Goal: Task Accomplishment & Management: Manage account settings

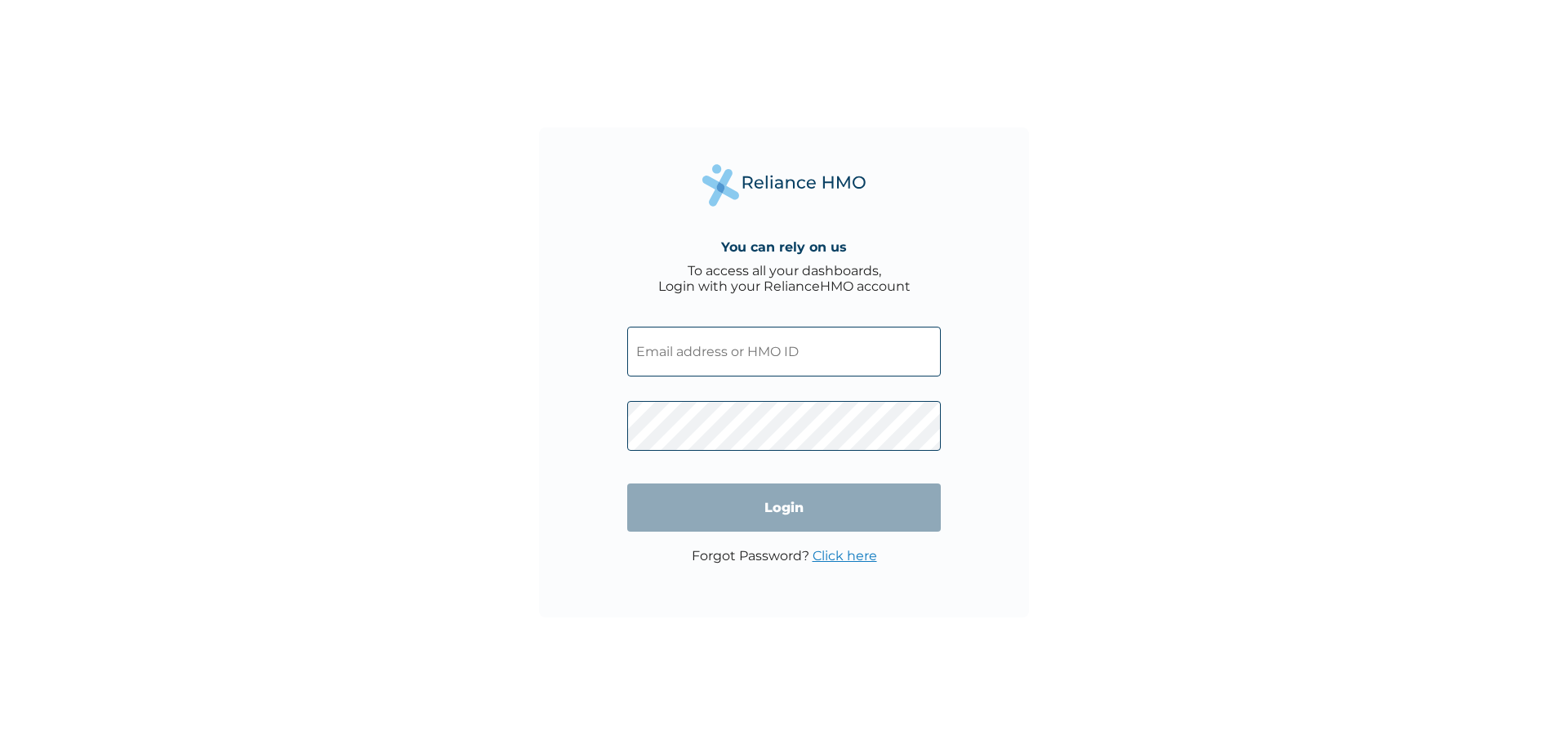
click at [798, 351] on input "text" at bounding box center [784, 351] width 314 height 50
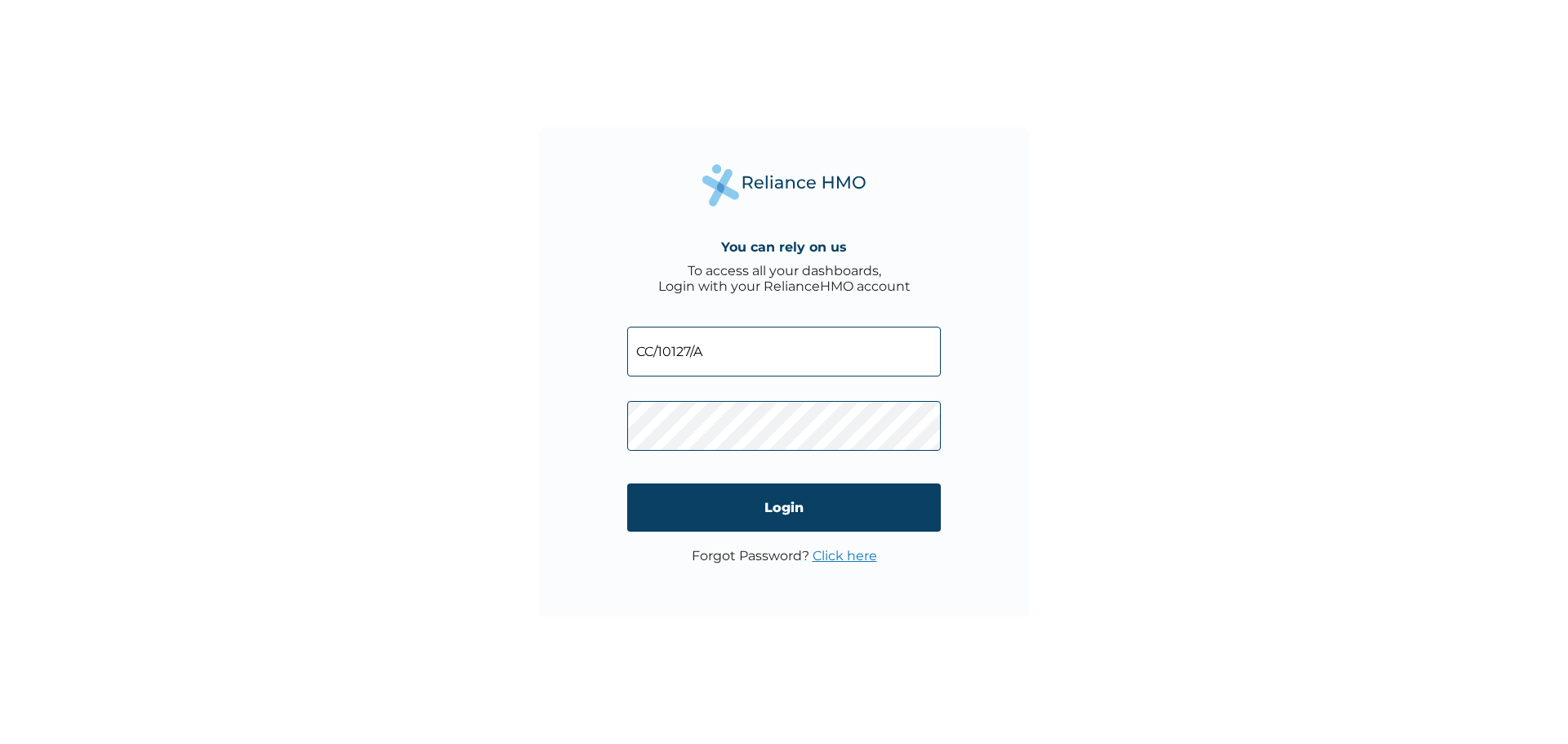
type input "CC/10127/A"
click at [792, 509] on input "Login" at bounding box center [784, 507] width 314 height 48
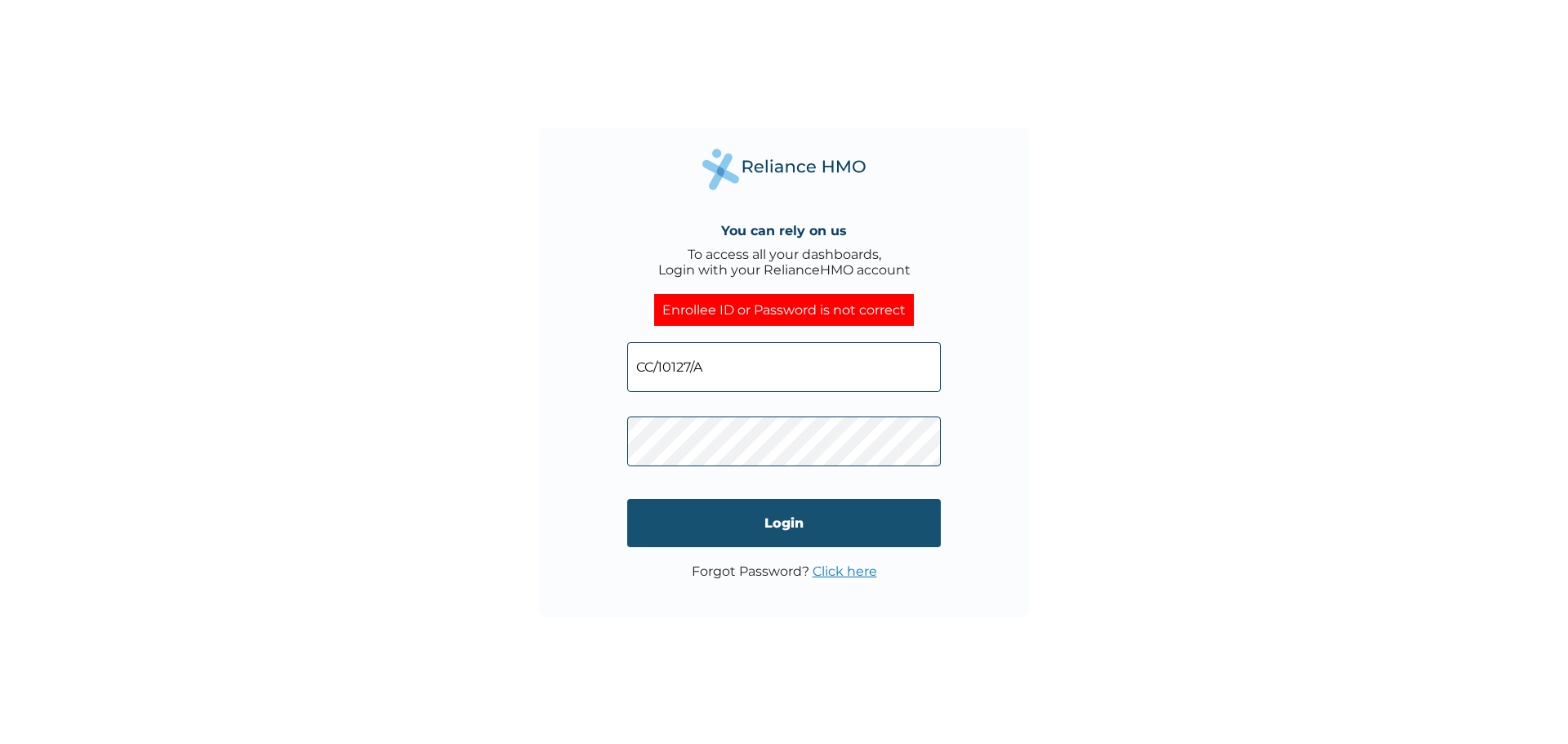
click at [770, 514] on input "Login" at bounding box center [784, 523] width 314 height 48
click at [779, 519] on input "Login" at bounding box center [784, 523] width 314 height 48
click at [786, 519] on input "Login" at bounding box center [784, 523] width 314 height 48
click at [773, 522] on input "Login" at bounding box center [784, 523] width 314 height 48
click input "Login" at bounding box center [784, 523] width 314 height 48
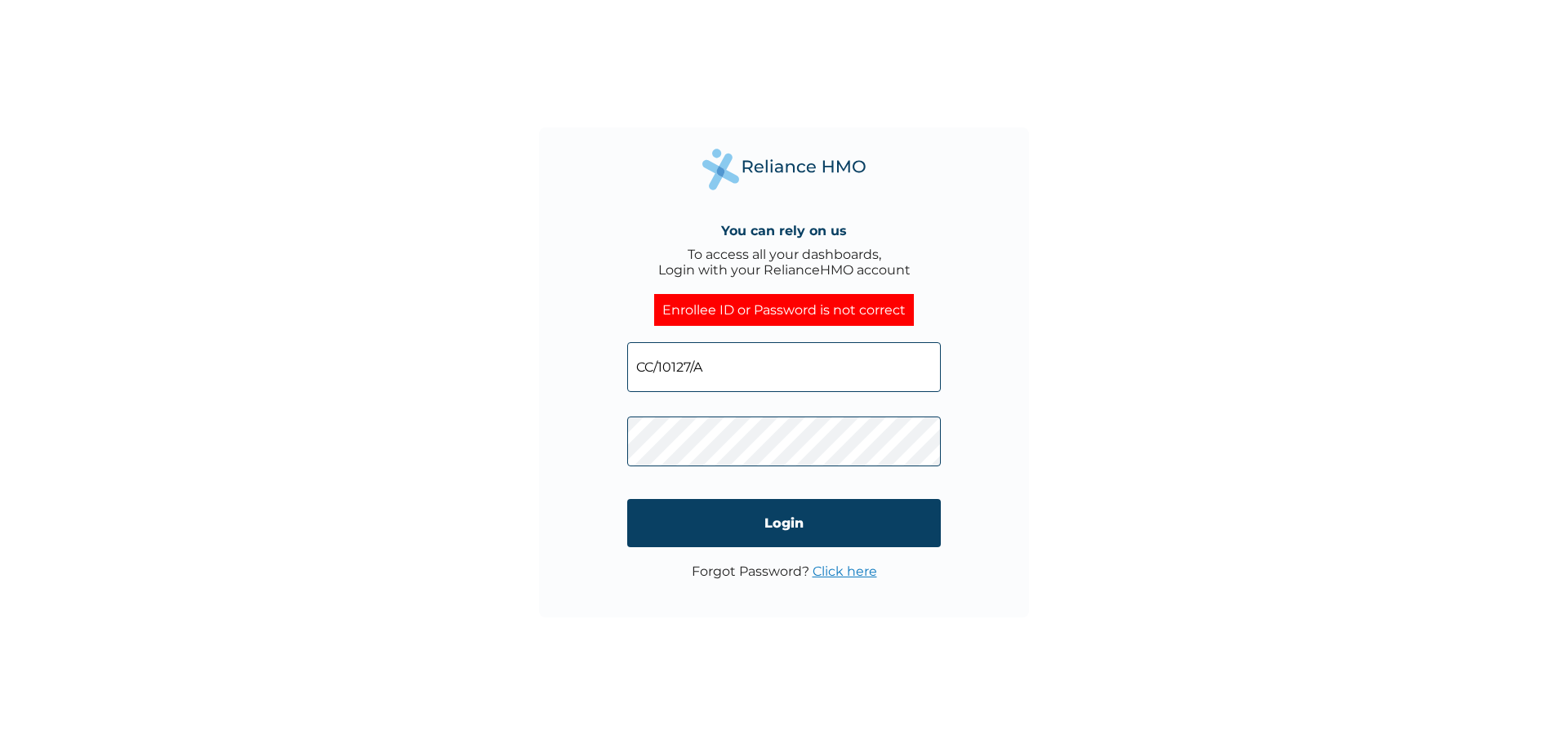
click at [649, 365] on input "CC/10127/A" at bounding box center [784, 367] width 314 height 50
click at [652, 367] on input "CC/10127/A" at bounding box center [784, 367] width 314 height 50
type input "CCG/10127/A"
click input "Login" at bounding box center [784, 523] width 314 height 48
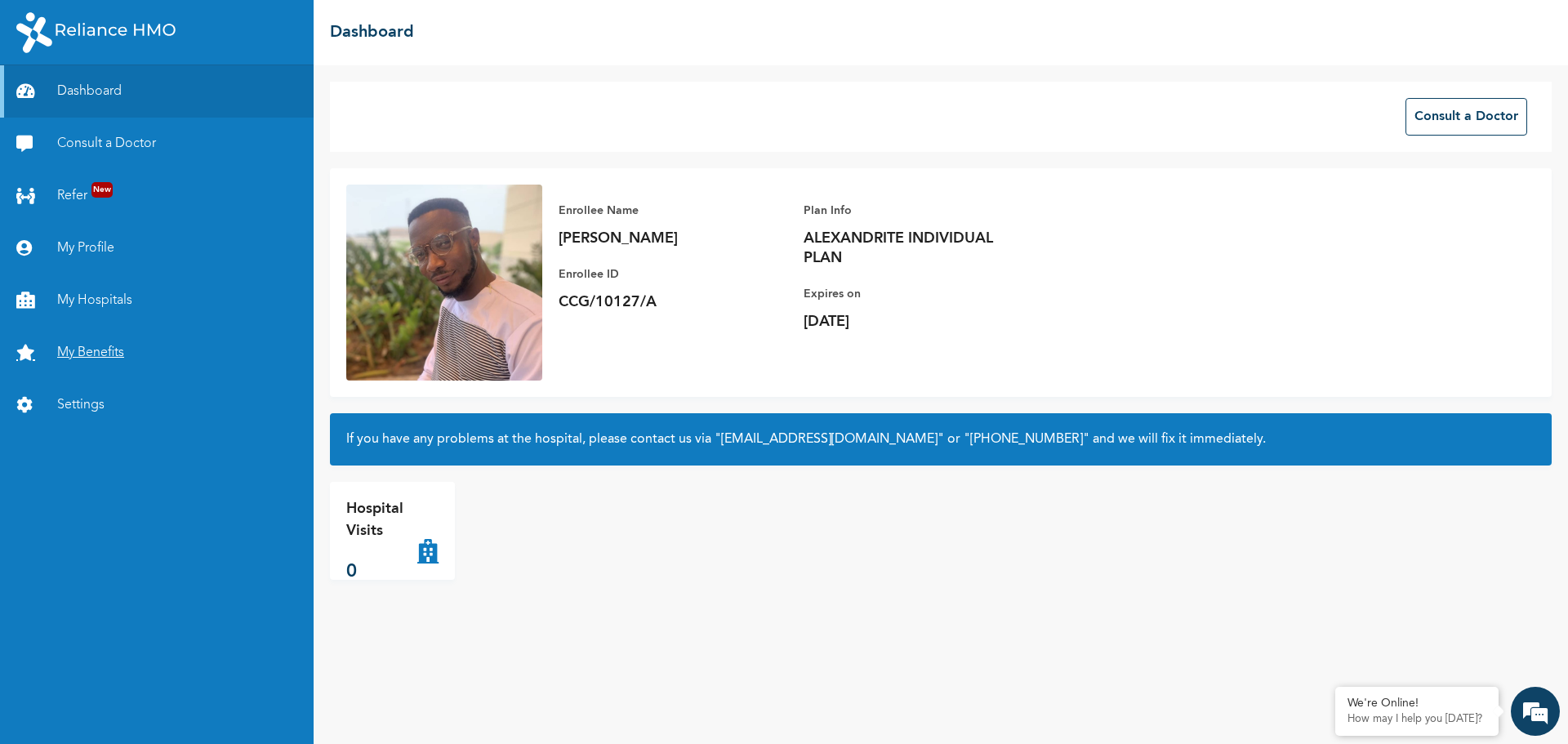
click at [93, 349] on link "My Benefits" at bounding box center [156, 352] width 314 height 52
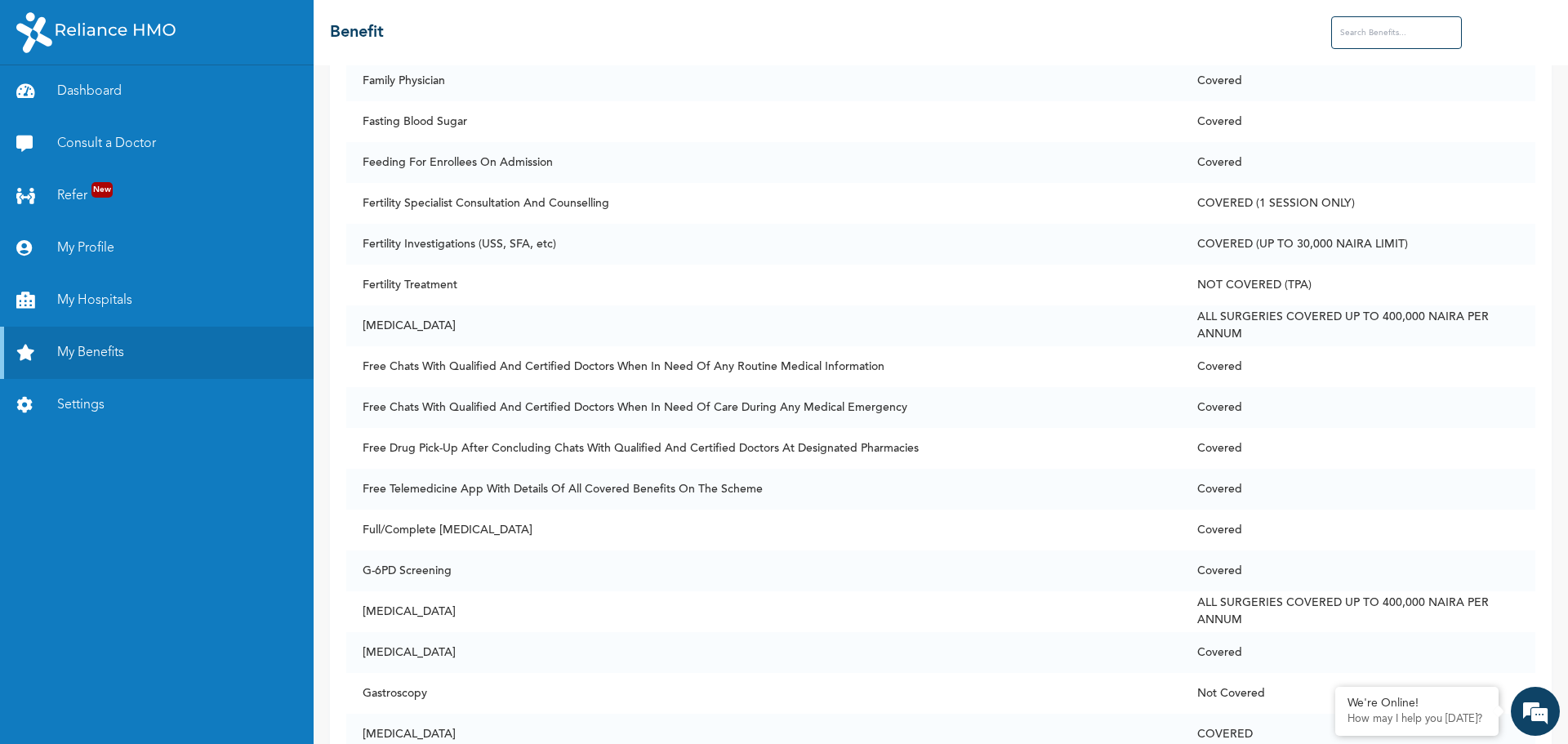
scroll to position [3839, 0]
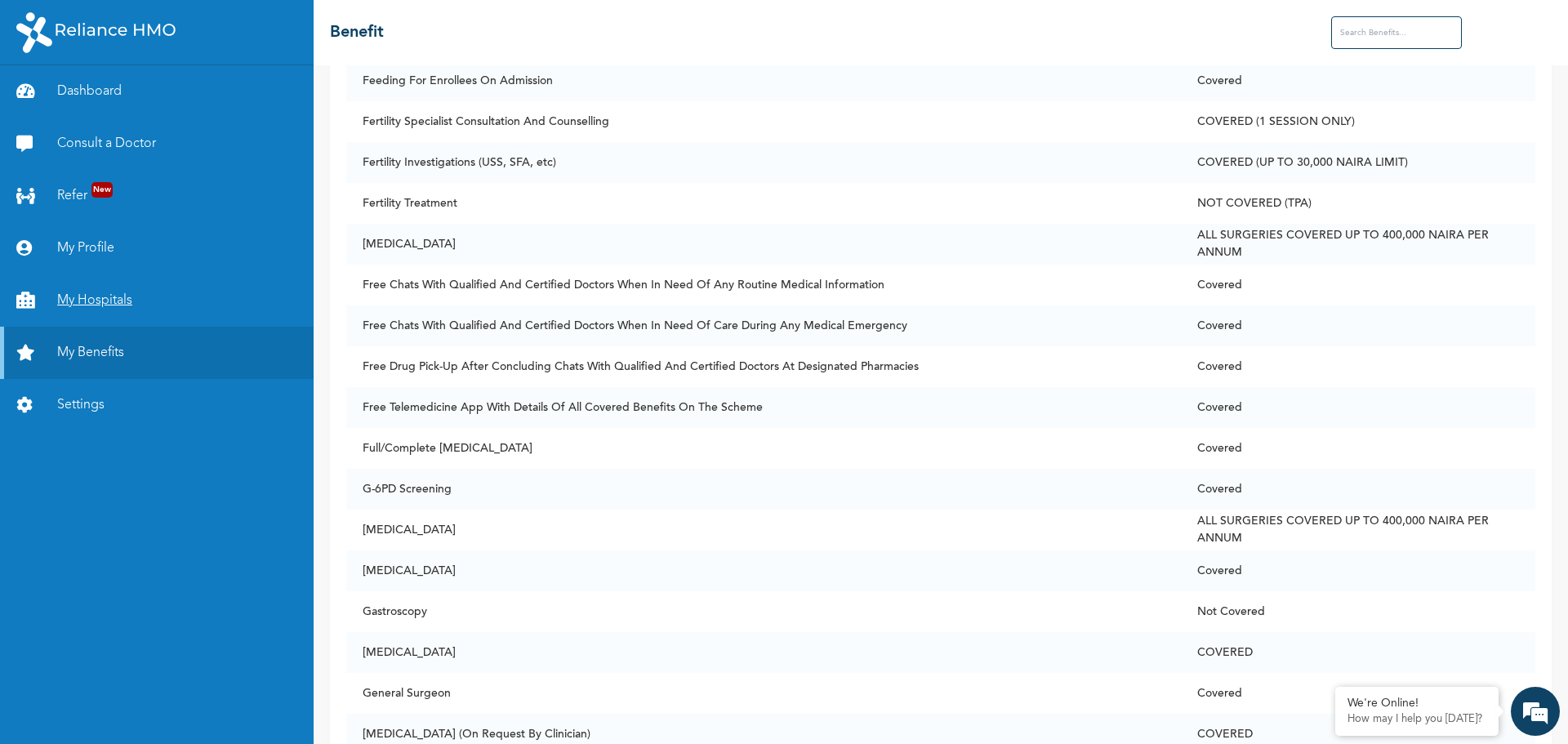
click at [96, 298] on link "My Hospitals" at bounding box center [156, 300] width 314 height 52
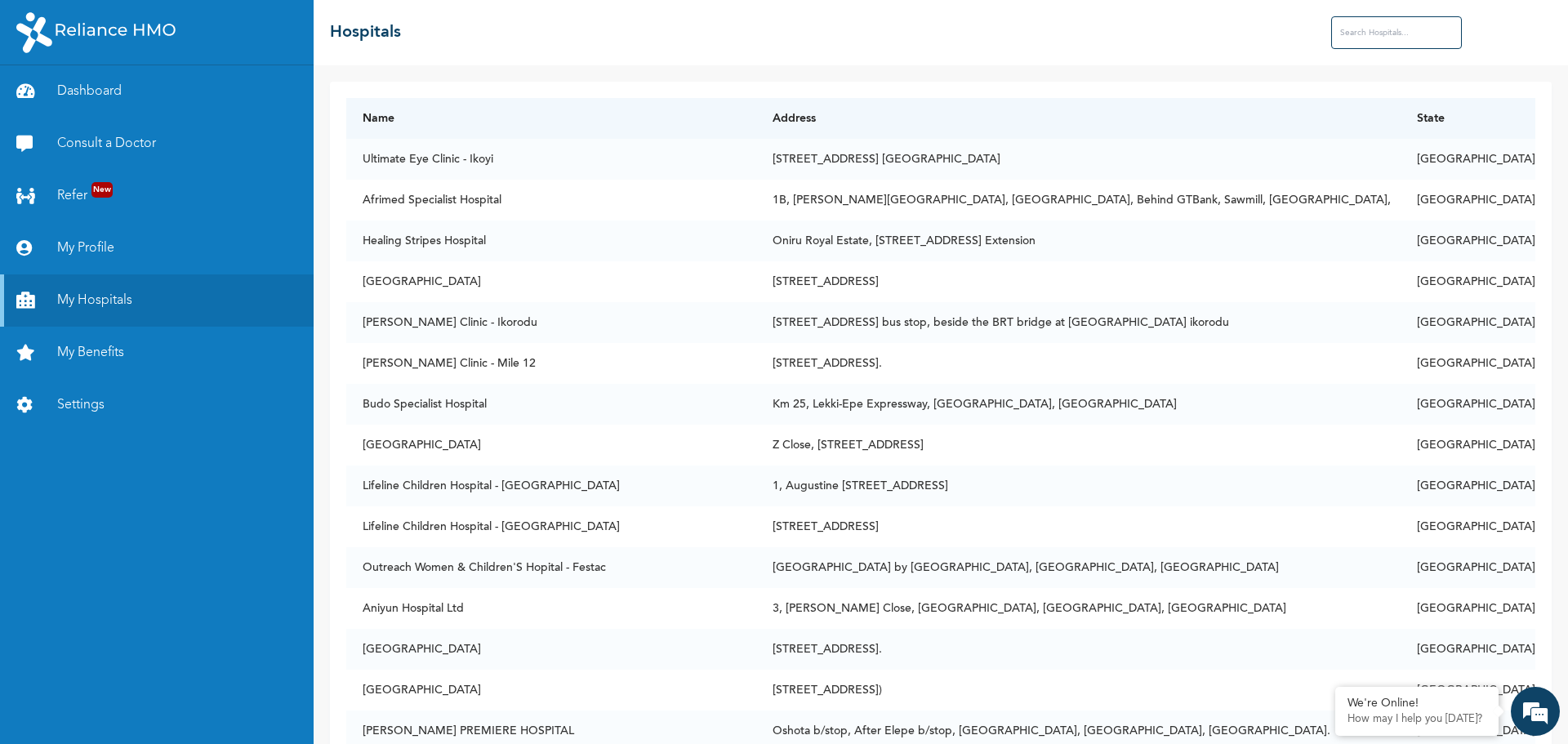
click at [1389, 22] on input "text" at bounding box center [1397, 32] width 131 height 32
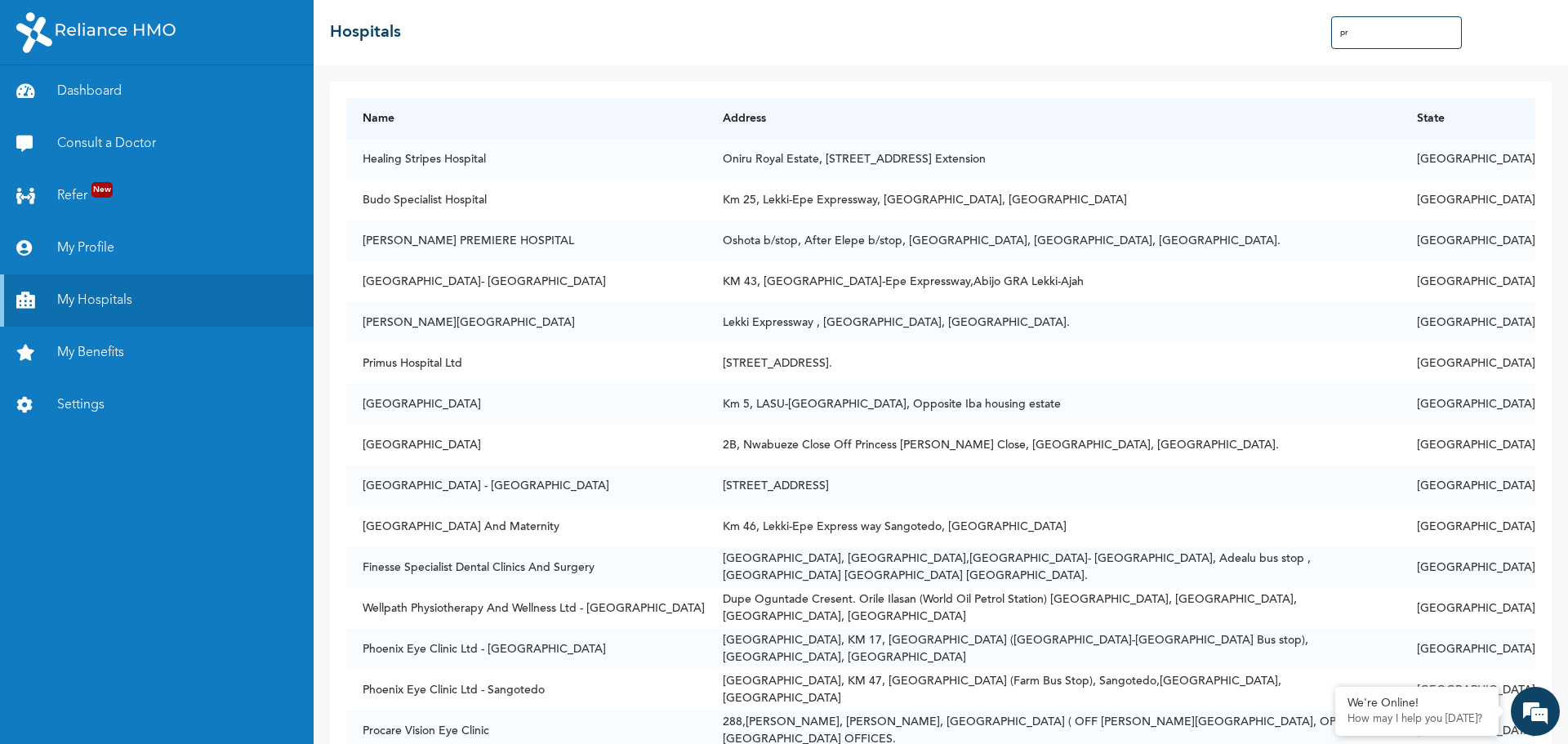
type input "p"
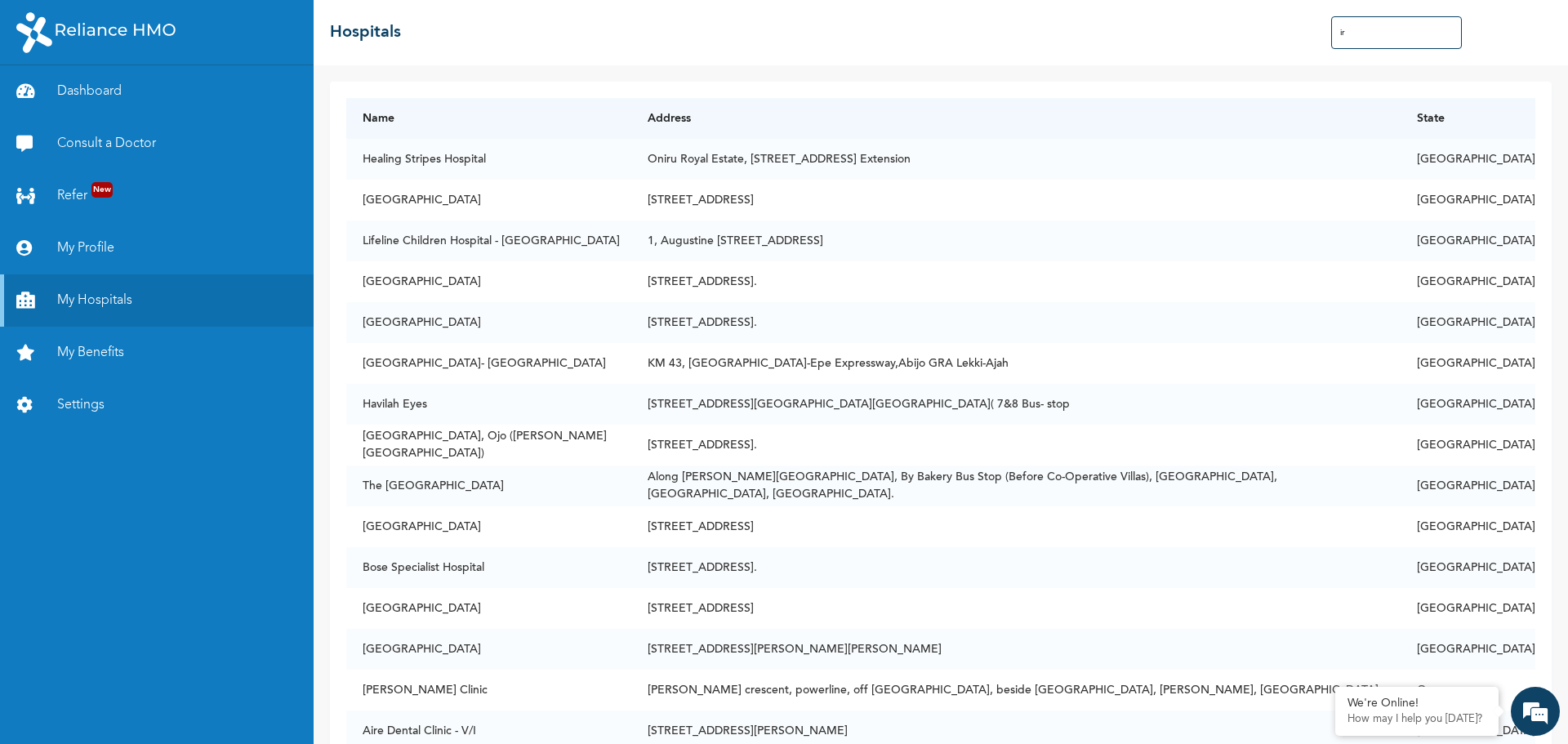
type input "i"
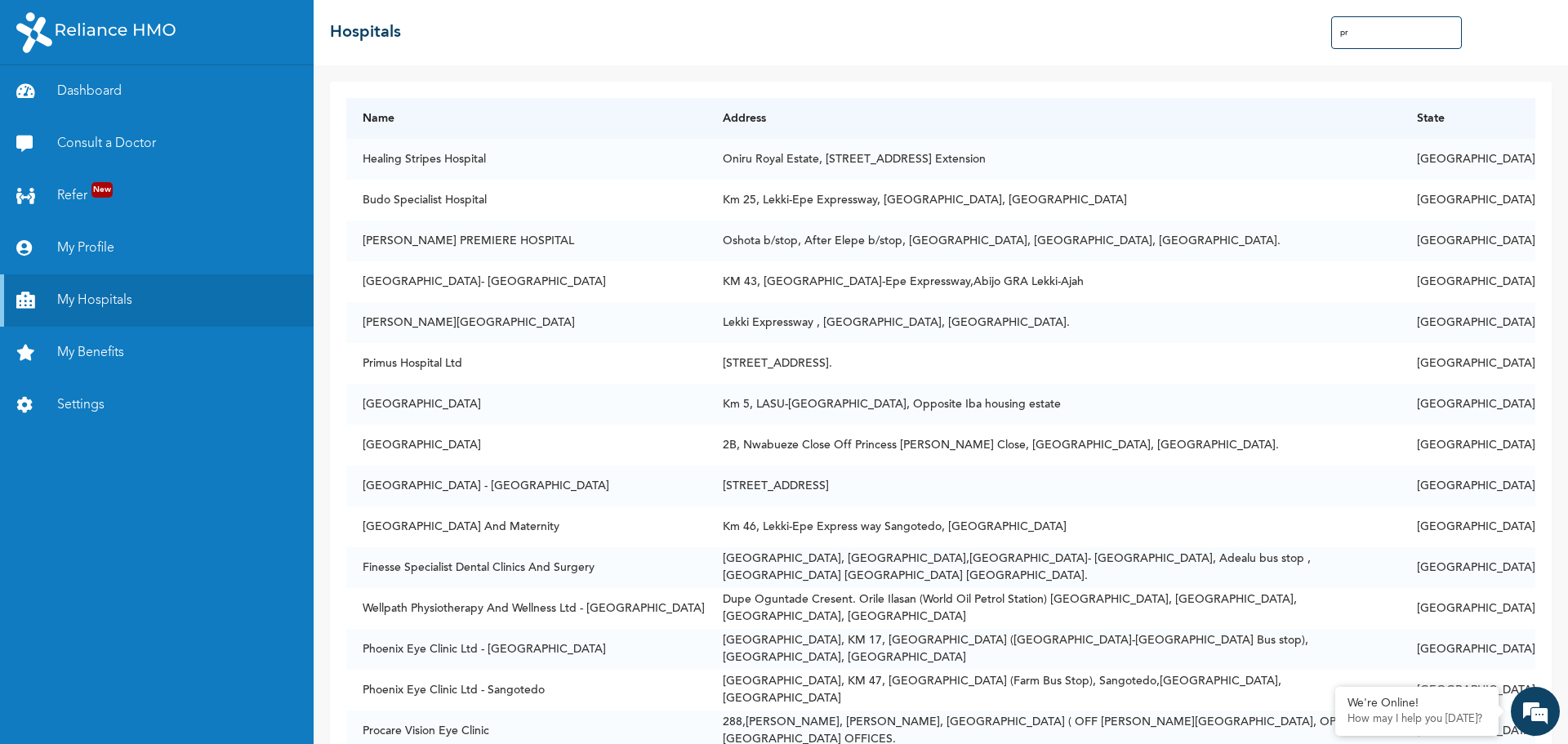
type input "p"
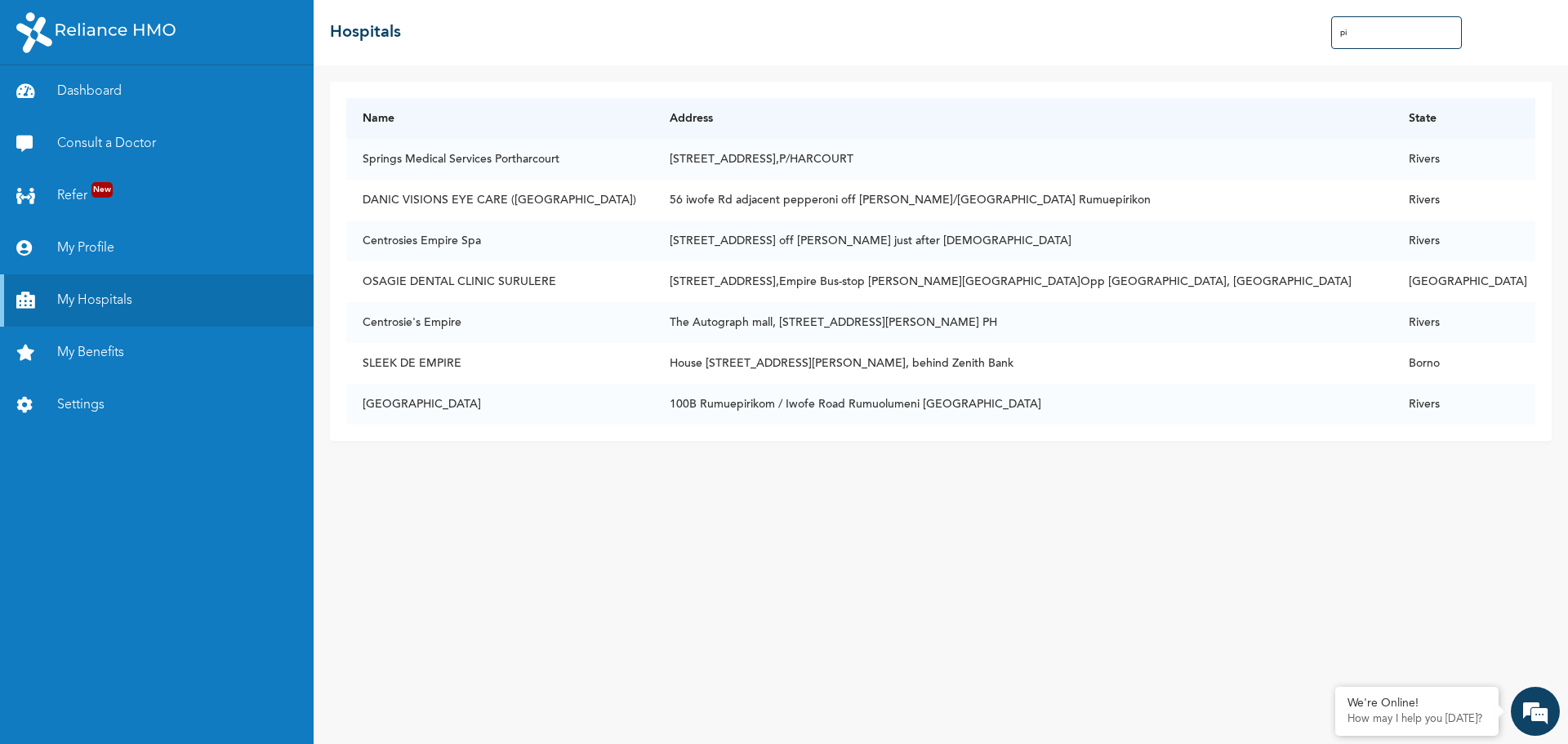
type input "p"
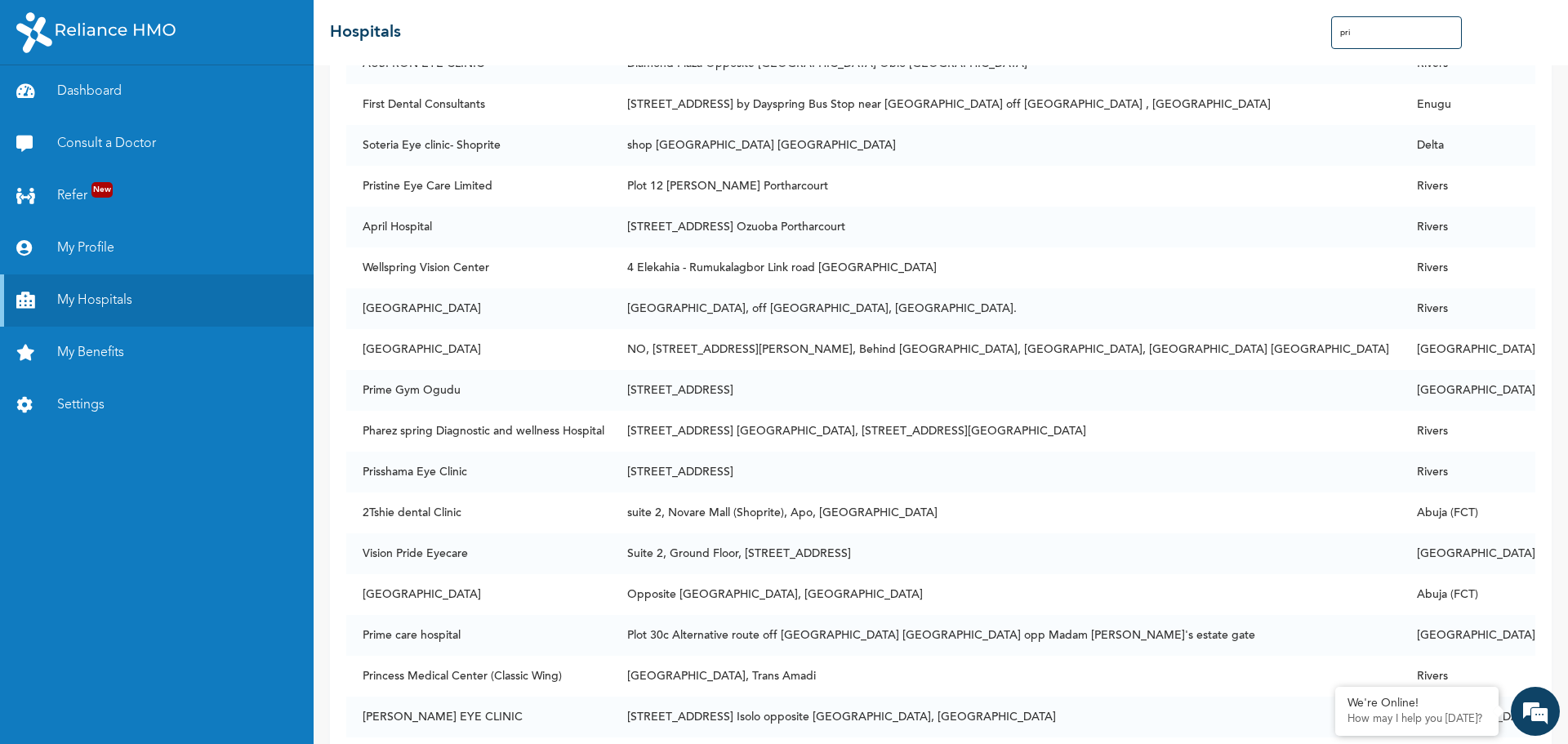
scroll to position [1604, 0]
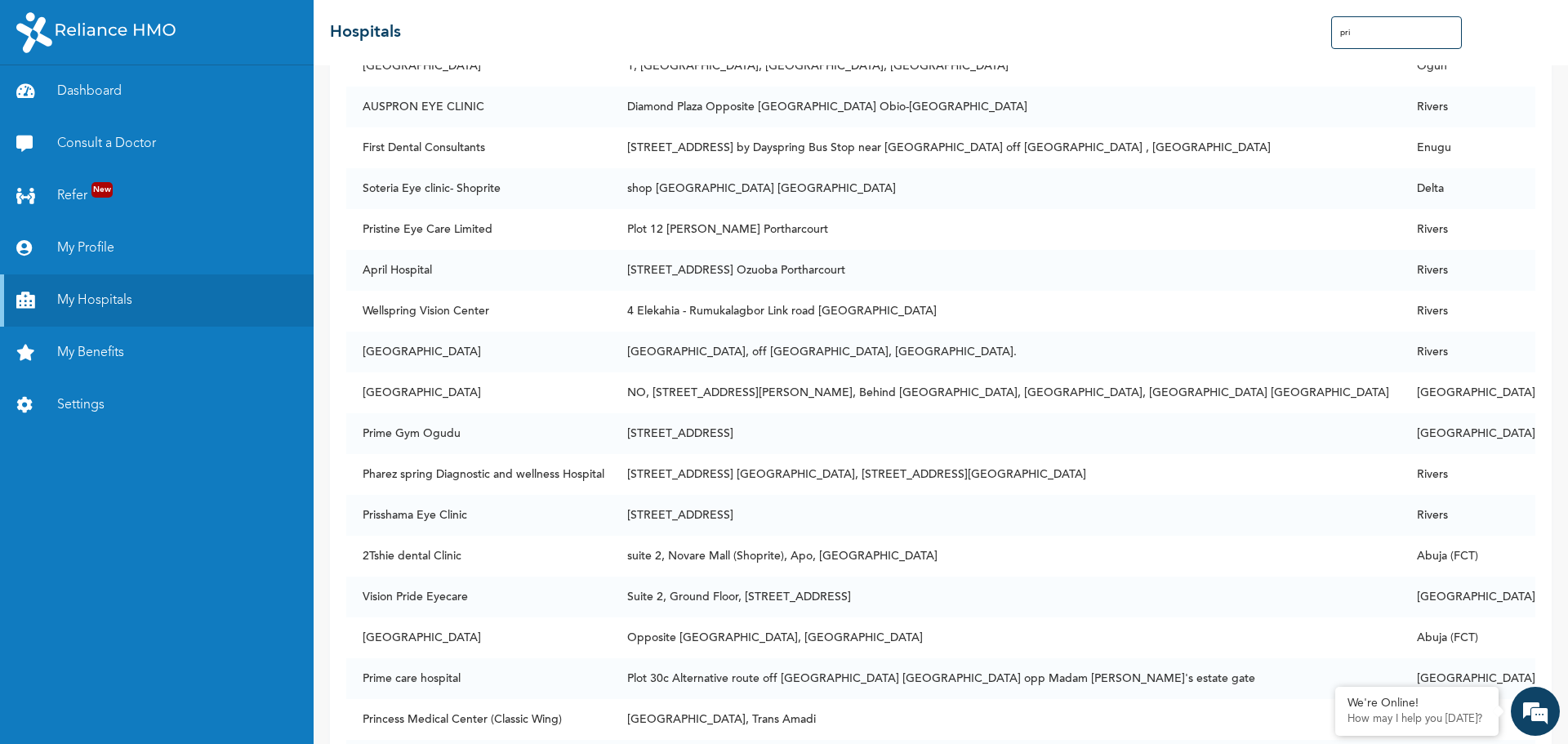
click at [1364, 31] on input "pri" at bounding box center [1397, 32] width 131 height 32
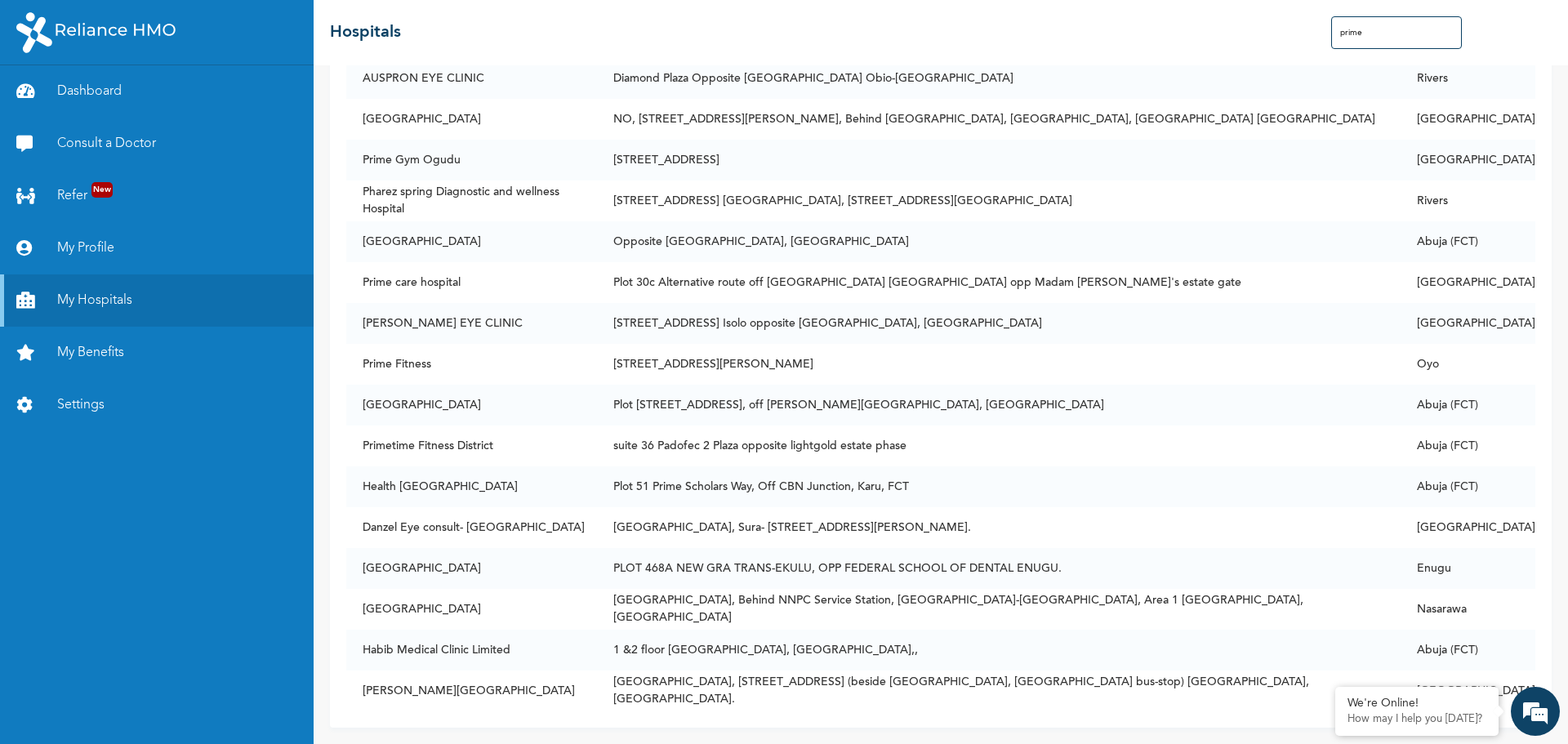
scroll to position [0, 0]
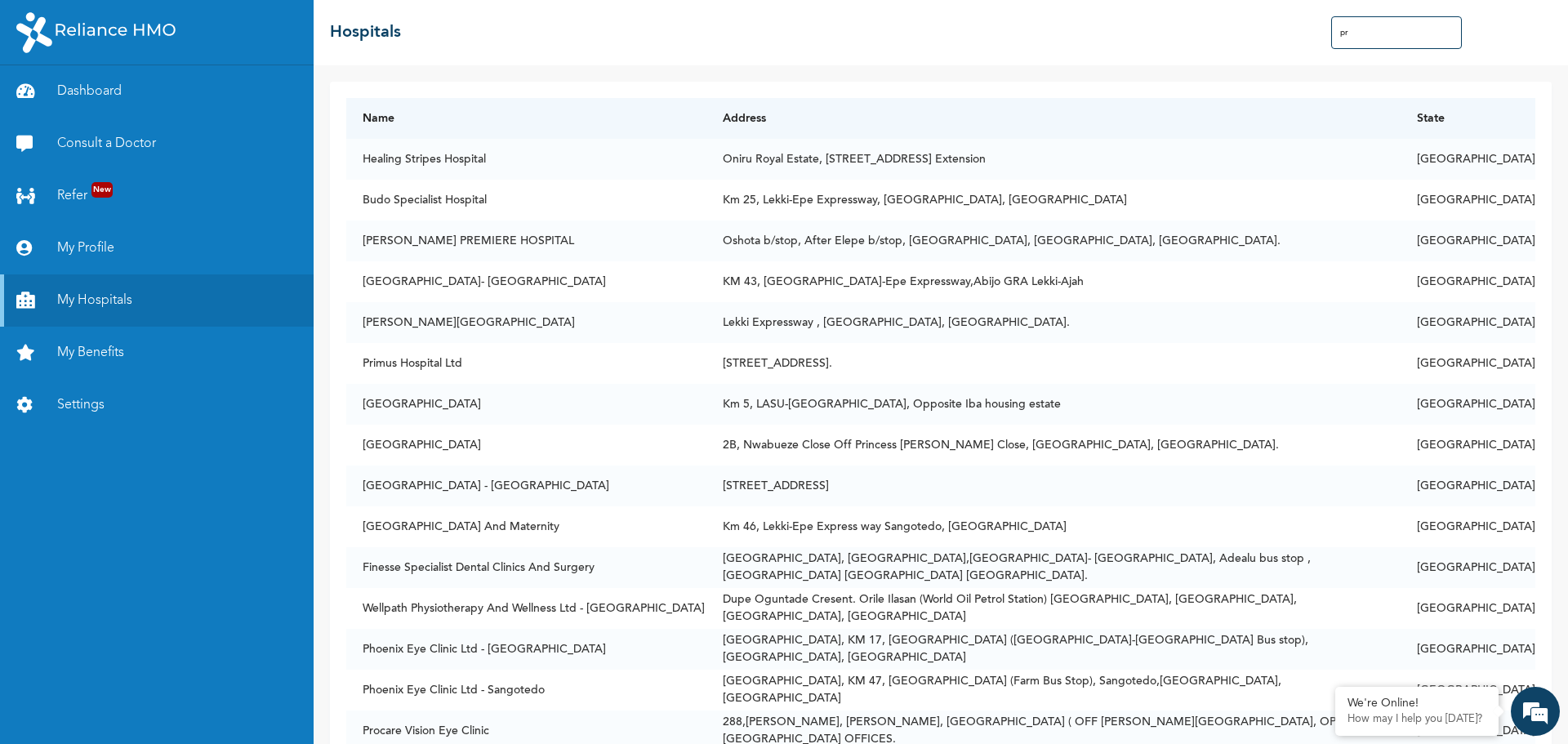
type input "p"
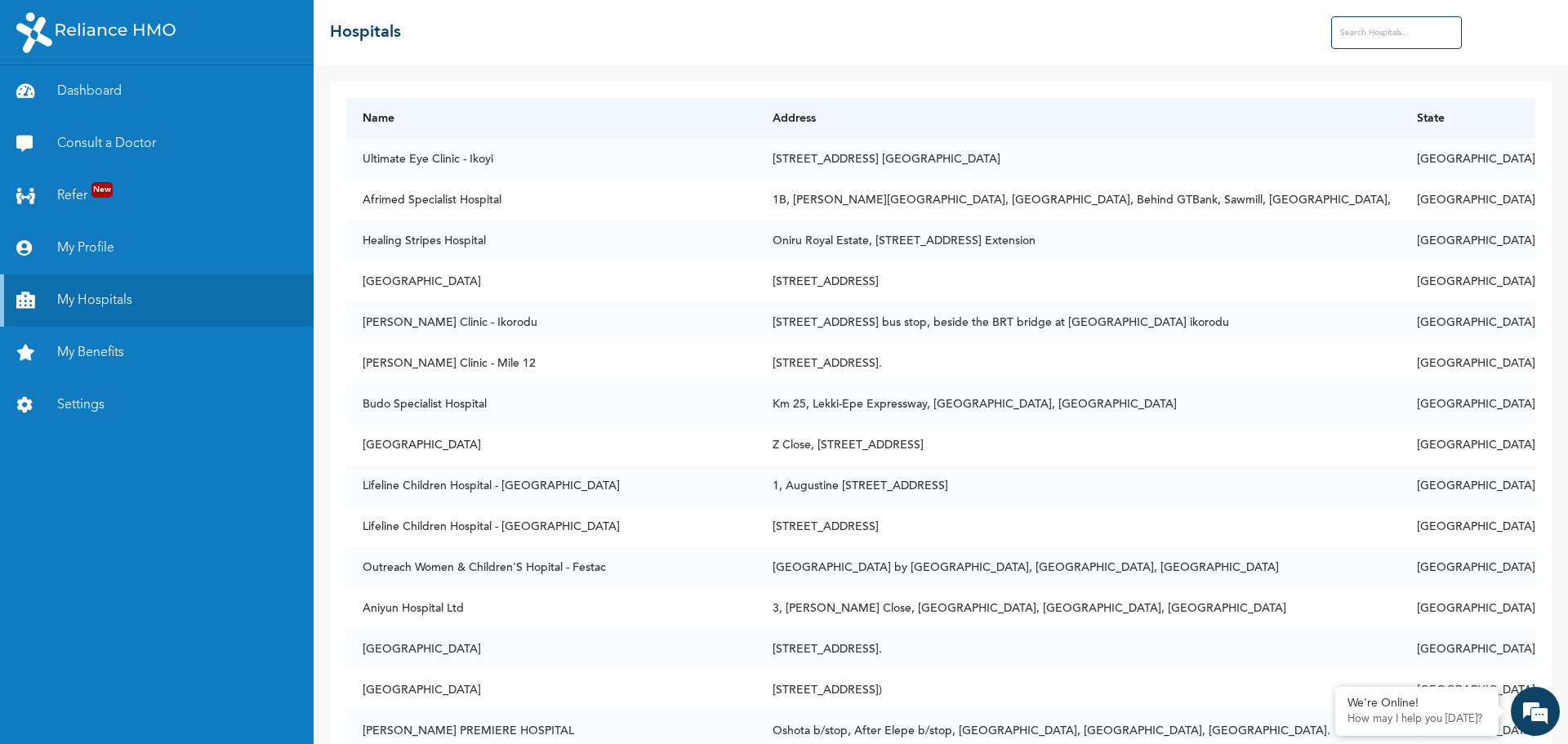
click at [1365, 27] on input "text" at bounding box center [1397, 32] width 131 height 32
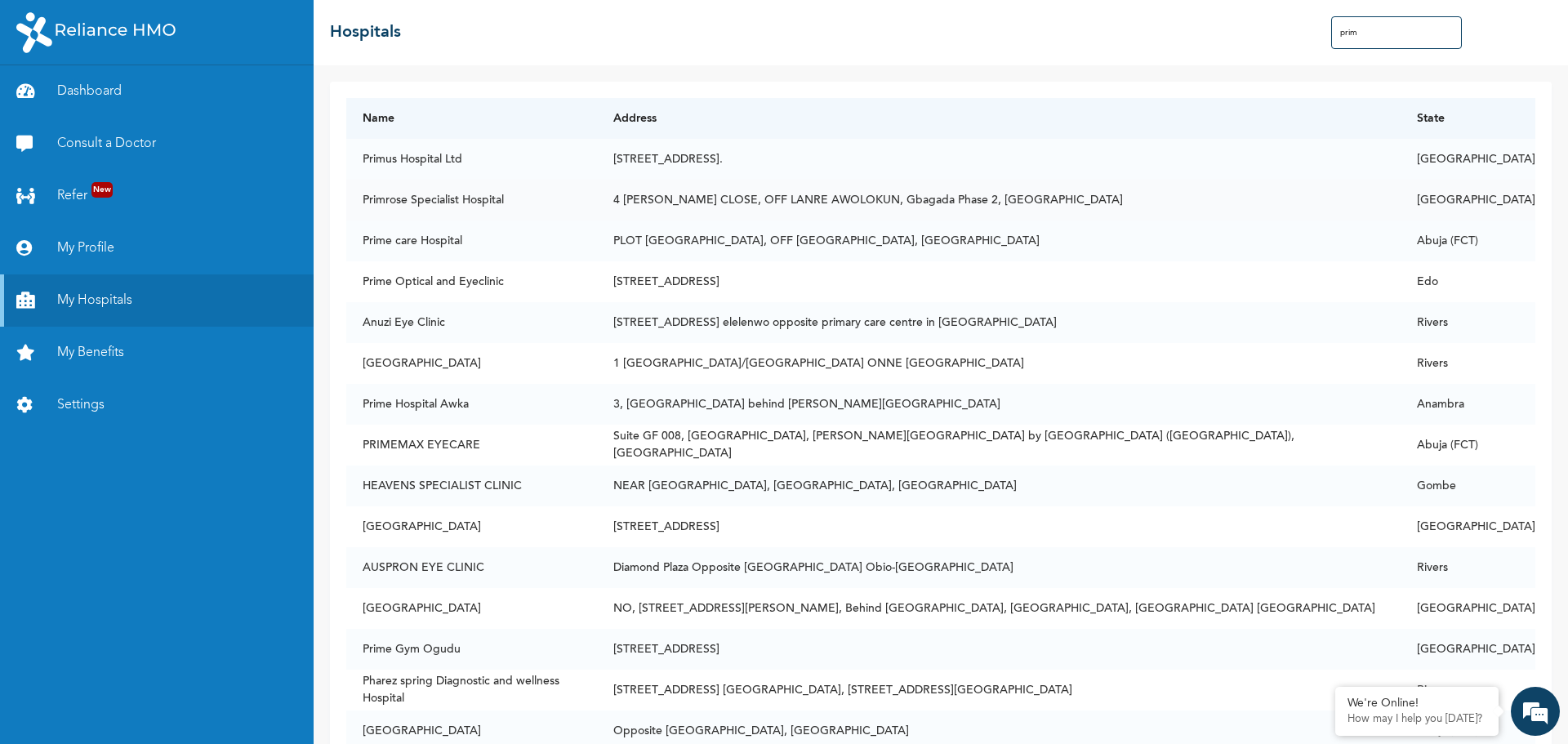
type input "prim"
click at [806, 199] on td "4 [PERSON_NAME] CLOSE, OFF LANRE AWOLOKUN, Gbagada Phase 2, [GEOGRAPHIC_DATA]" at bounding box center [999, 200] width 804 height 41
click at [87, 355] on link "My Benefits" at bounding box center [156, 352] width 314 height 52
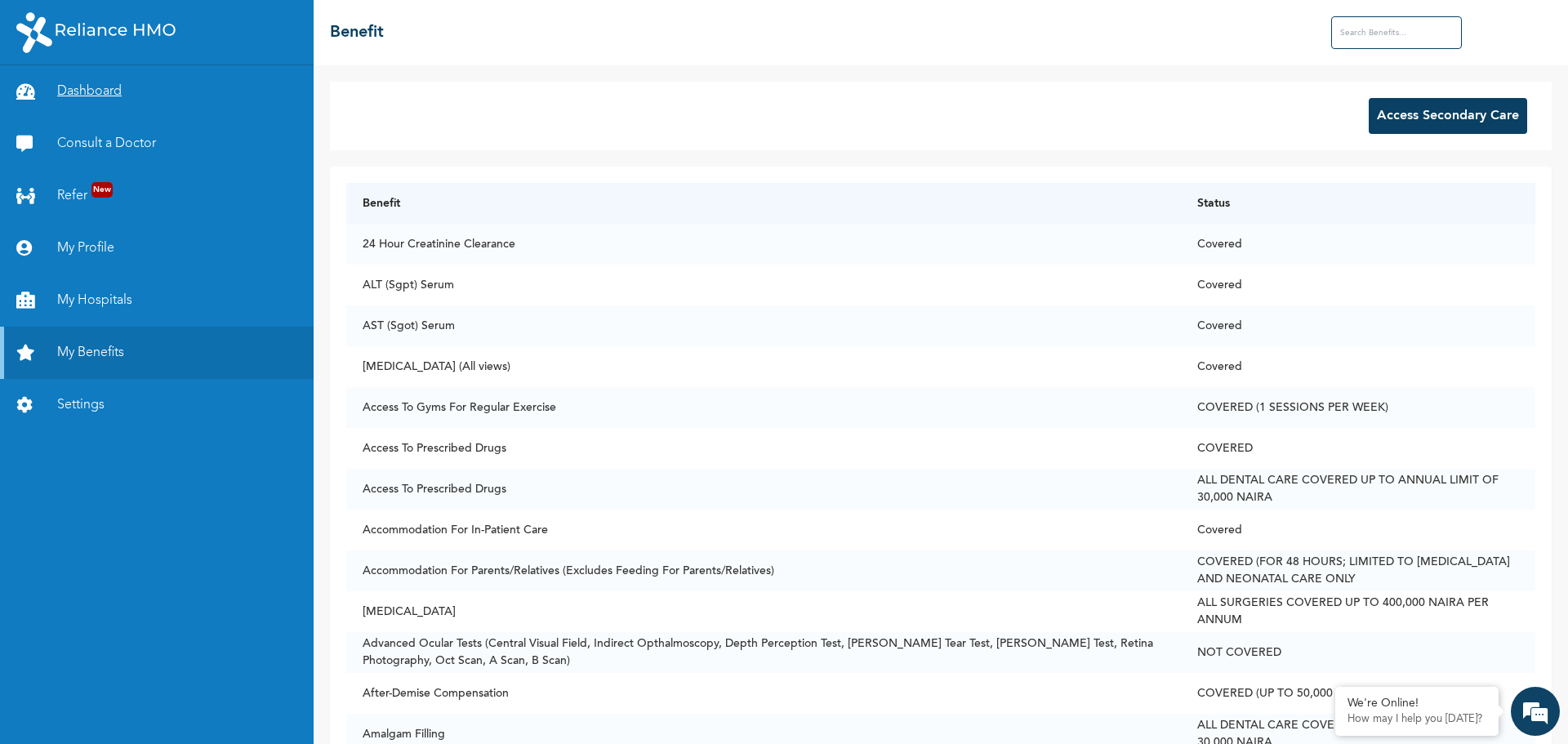
click at [80, 96] on link "Dashboard" at bounding box center [156, 91] width 314 height 52
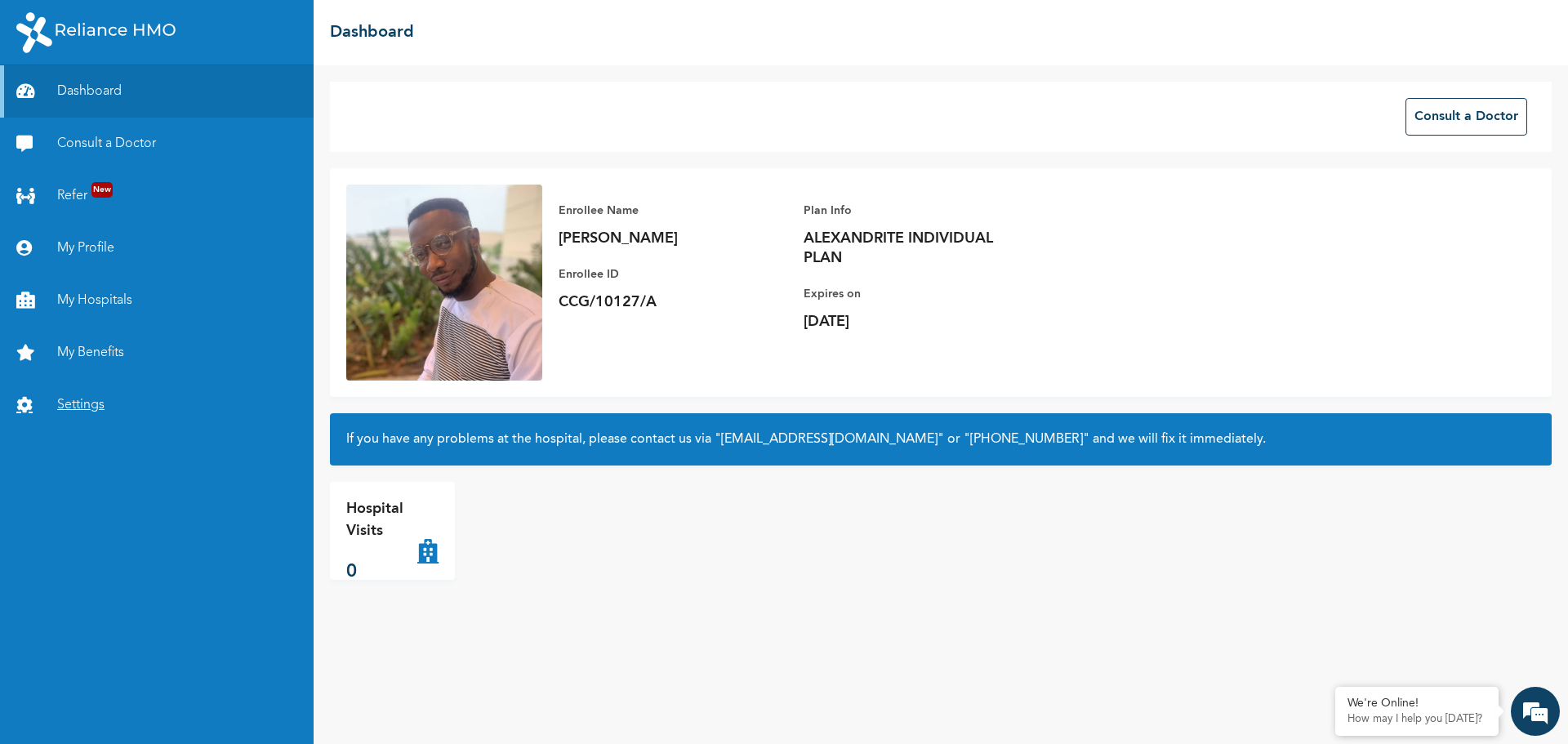
click at [98, 409] on link "Settings" at bounding box center [156, 405] width 314 height 52
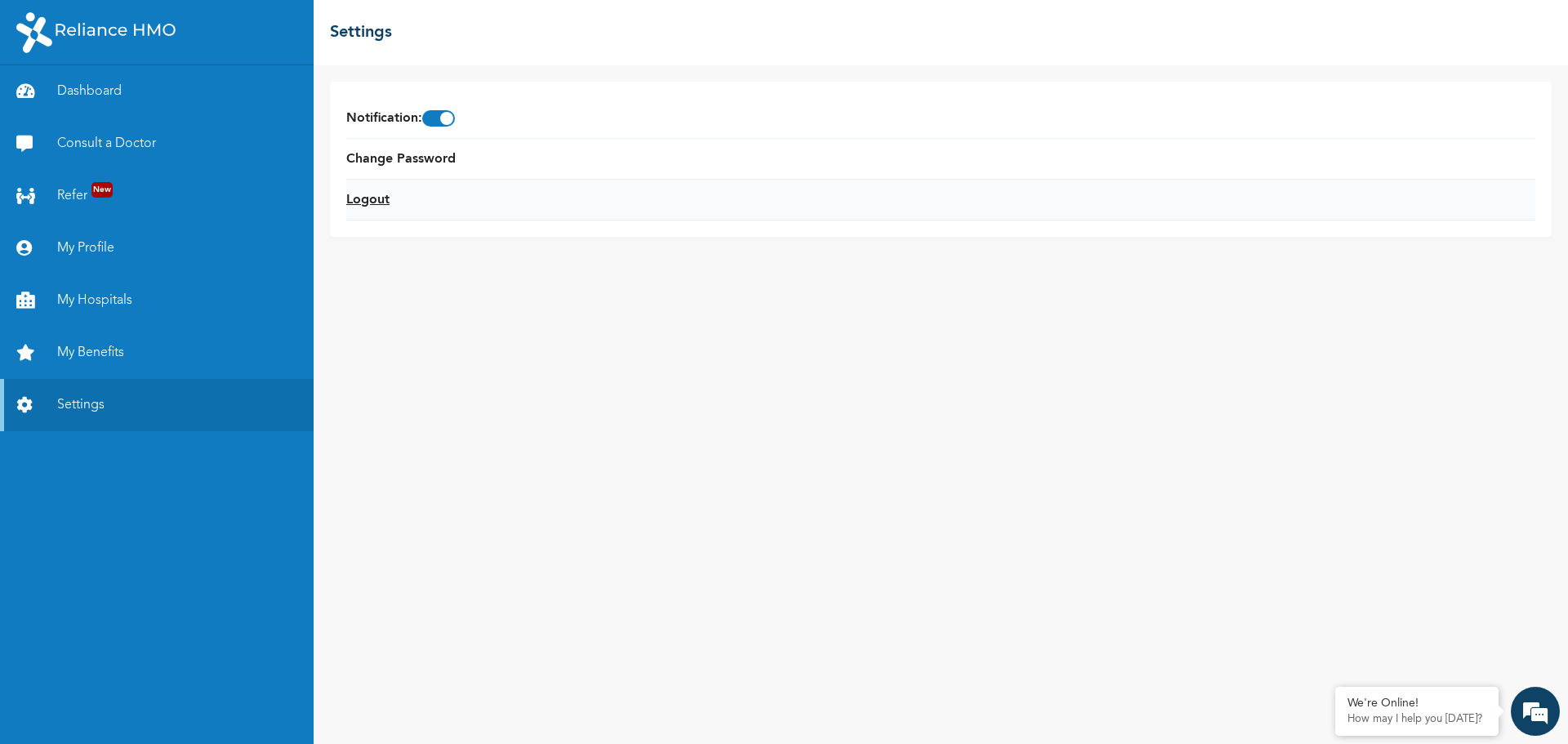
click at [369, 200] on link "Logout" at bounding box center [368, 200] width 43 height 20
